Goal: Transaction & Acquisition: Download file/media

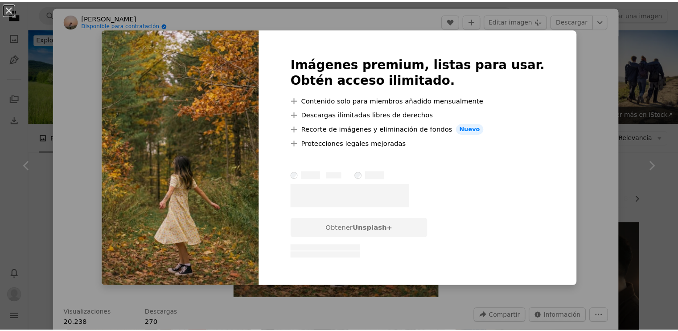
scroll to position [10768, 0]
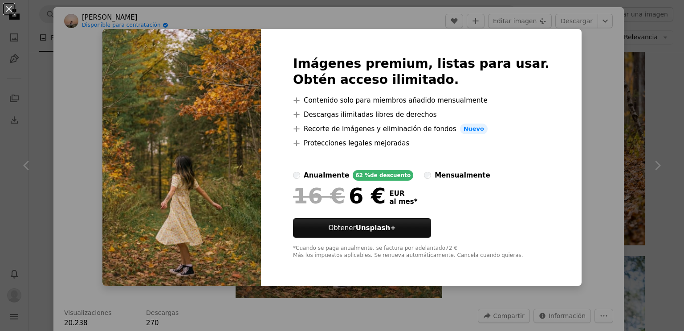
click at [571, 108] on div "An X shape Imágenes premium, listas para usar. Obtén acceso ilimitado. A plus s…" at bounding box center [342, 165] width 684 height 331
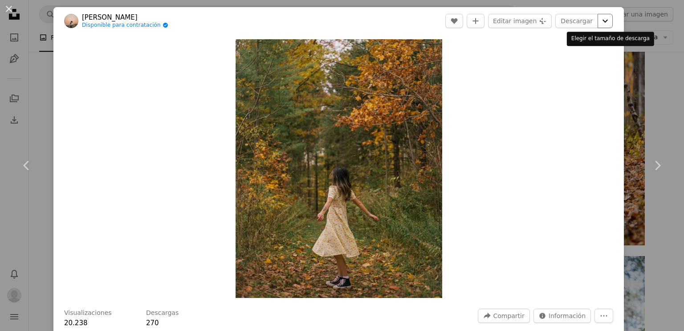
click at [600, 24] on icon "Chevron down" at bounding box center [605, 21] width 14 height 11
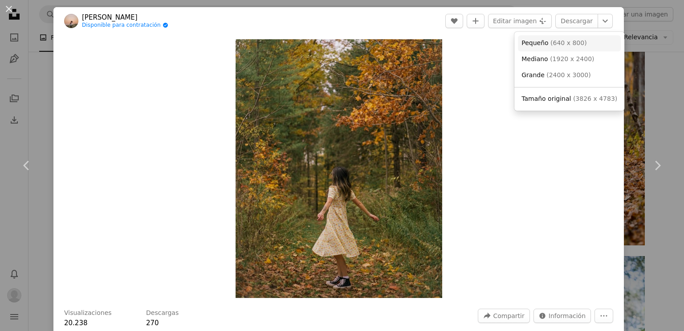
click at [558, 44] on span "( 640 x 800 )" at bounding box center [569, 42] width 37 height 7
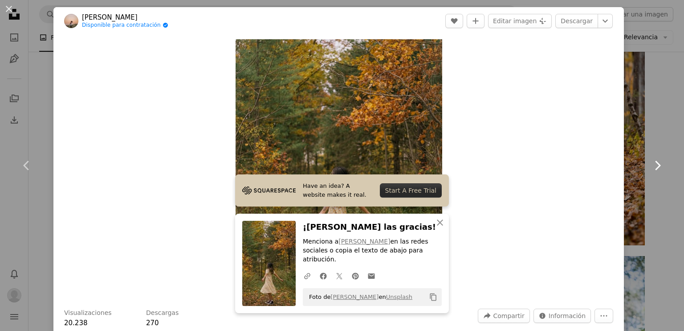
click at [668, 135] on link "Chevron right" at bounding box center [657, 166] width 53 height 86
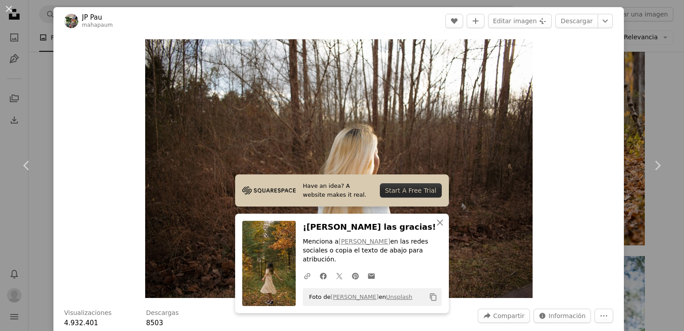
click at [641, 237] on div "An X shape Chevron left Chevron right JP Pau mahapaum A heart A plus sign Edita…" at bounding box center [342, 165] width 684 height 331
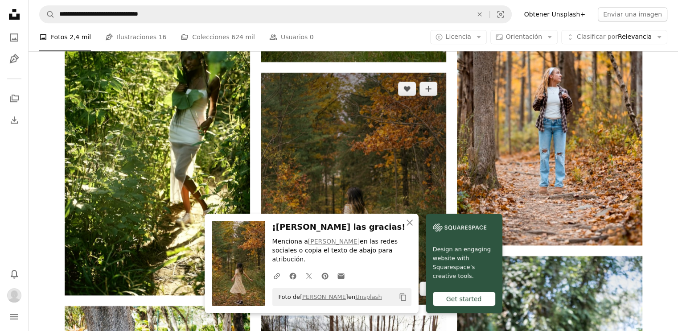
click at [332, 135] on img at bounding box center [353, 189] width 185 height 232
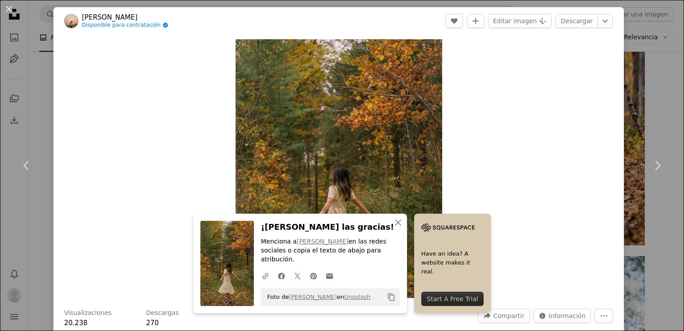
click at [45, 108] on div "An X shape Chevron left Chevron right [PERSON_NAME] Disponible para contratació…" at bounding box center [342, 165] width 684 height 331
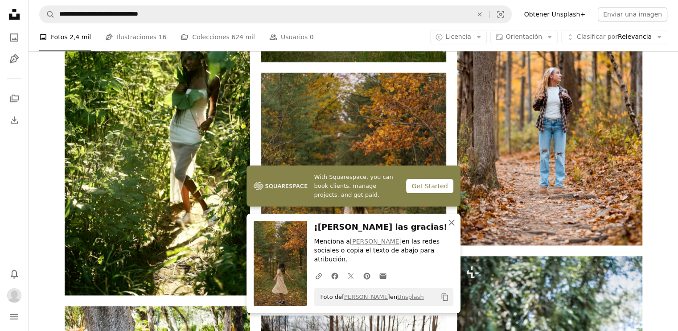
click at [447, 228] on icon "An X shape" at bounding box center [451, 222] width 11 height 11
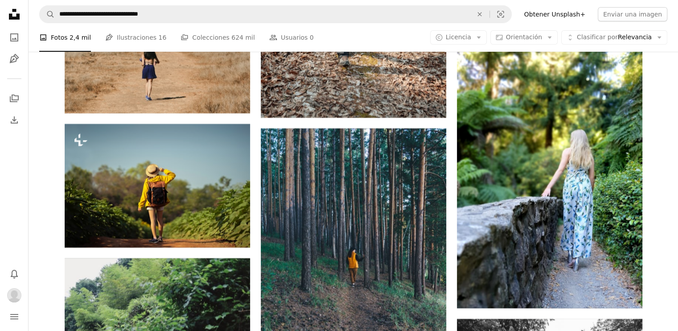
scroll to position [17021, 0]
